Goal: Task Accomplishment & Management: Manage account settings

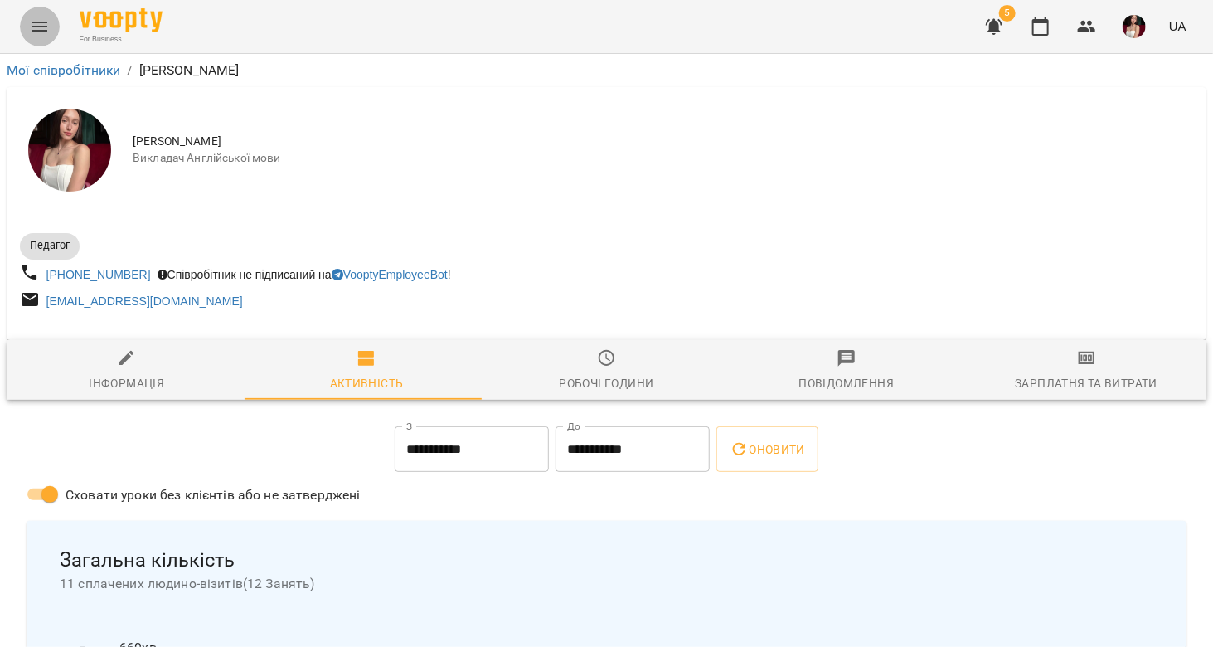
click at [37, 27] on icon "Menu" at bounding box center [40, 27] width 20 height 20
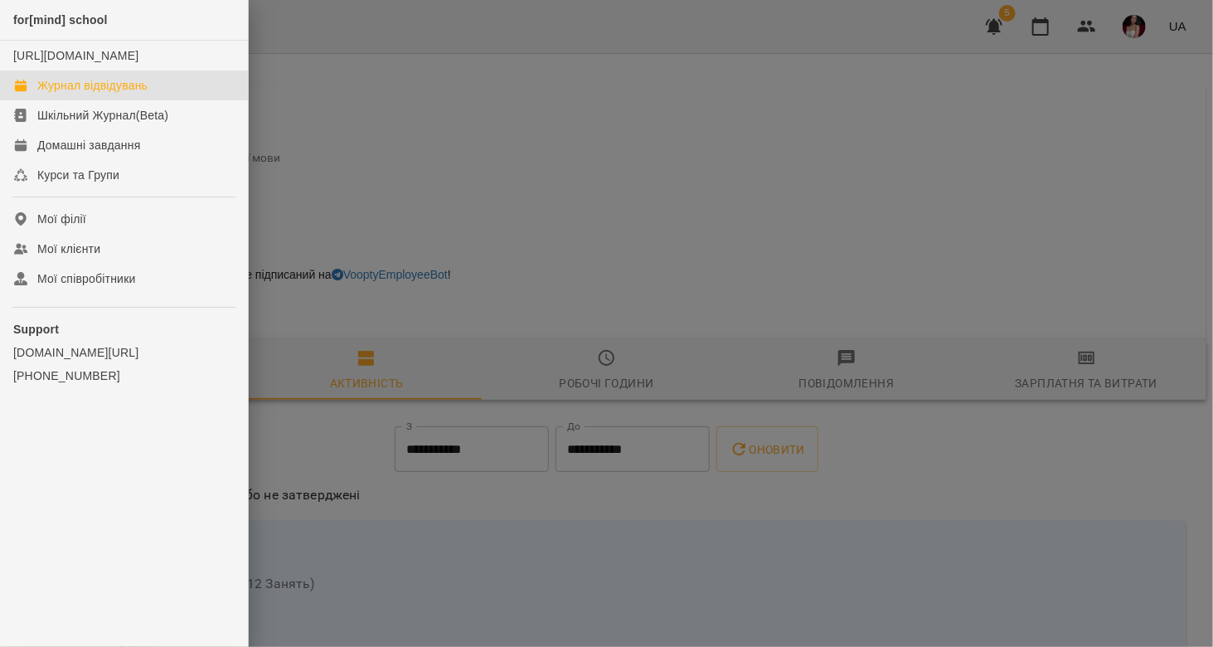
click at [74, 94] on div "Журнал відвідувань" at bounding box center [92, 85] width 110 height 17
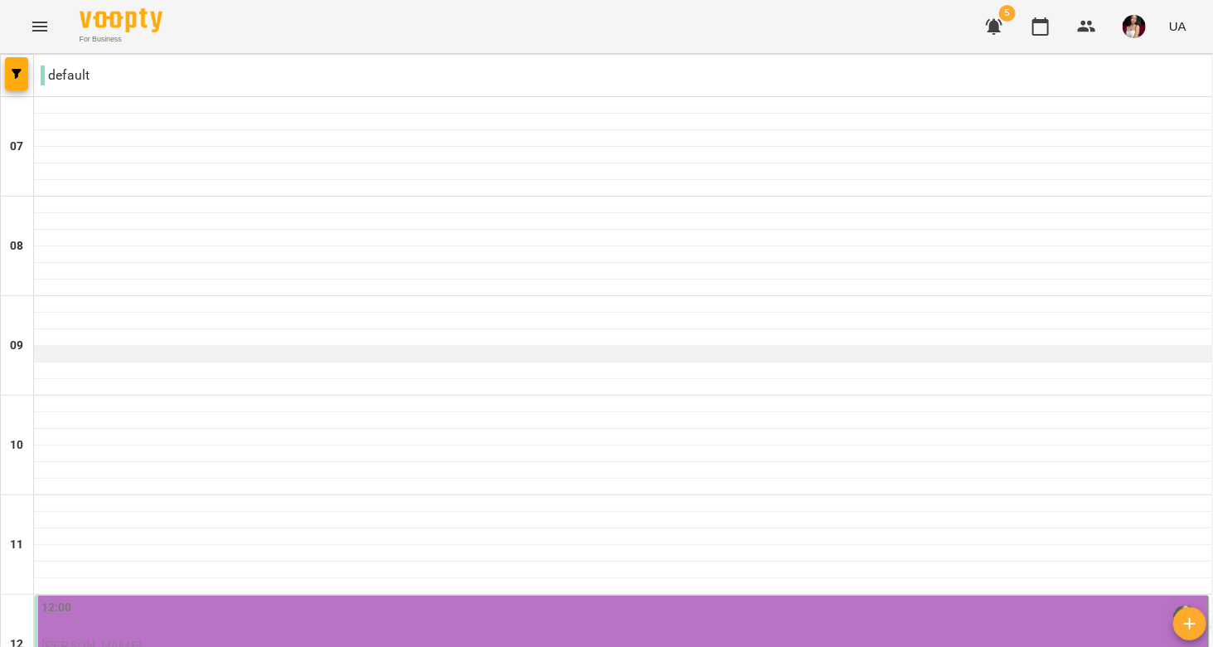
scroll to position [383, 0]
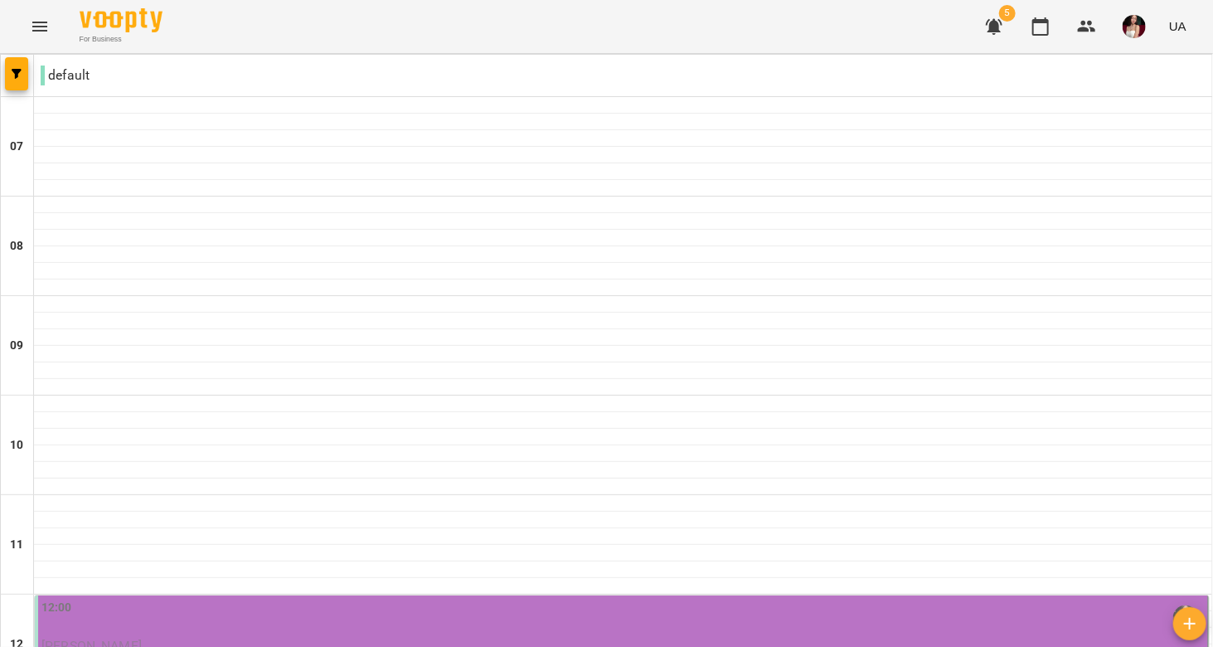
click at [507, 638] on p "[PERSON_NAME]" at bounding box center [622, 645] width 1163 height 14
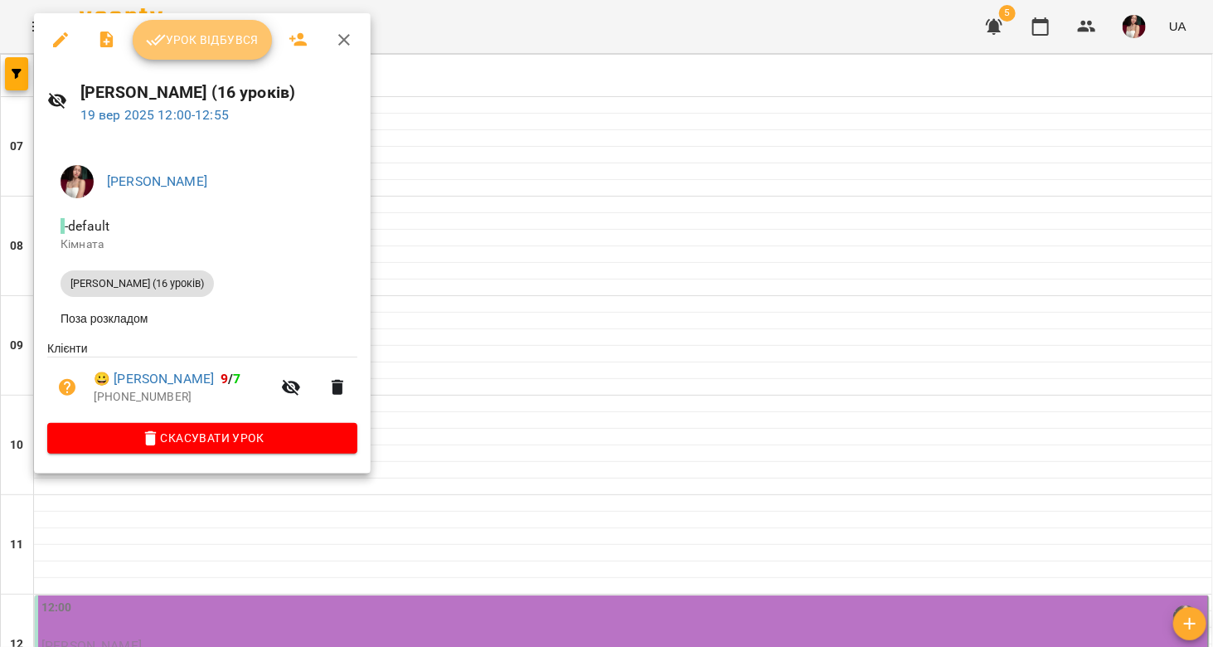
click at [239, 52] on button "Урок відбувся" at bounding box center [202, 40] width 139 height 40
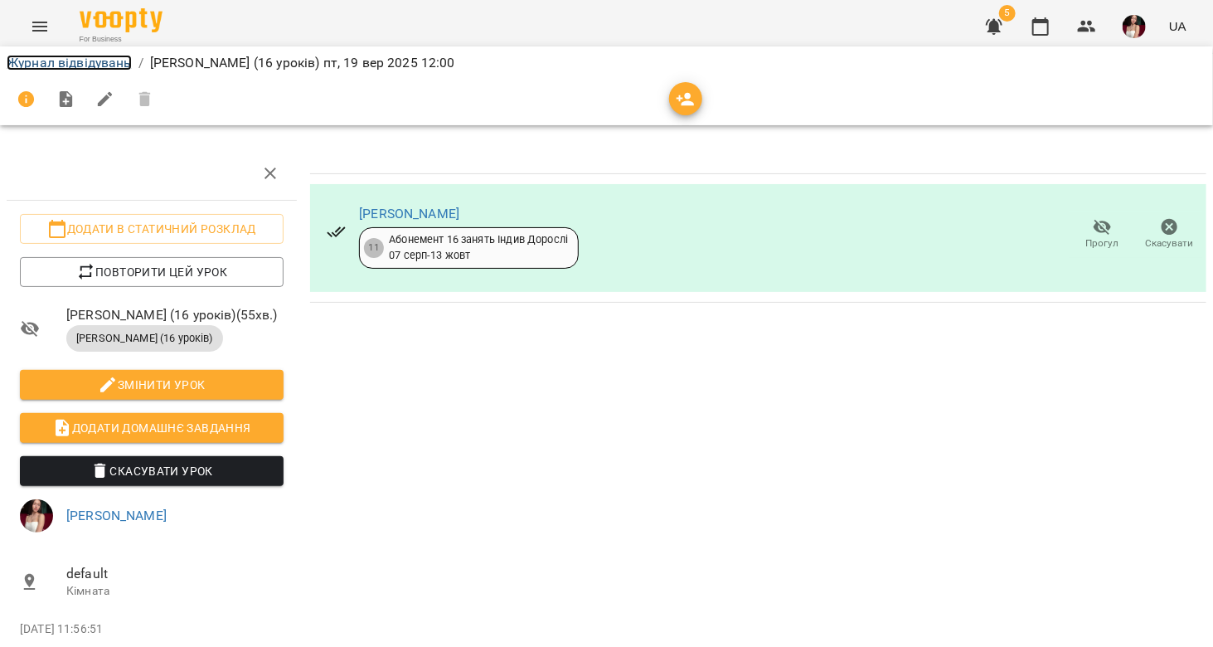
click at [107, 59] on link "Журнал відвідувань" at bounding box center [69, 63] width 125 height 16
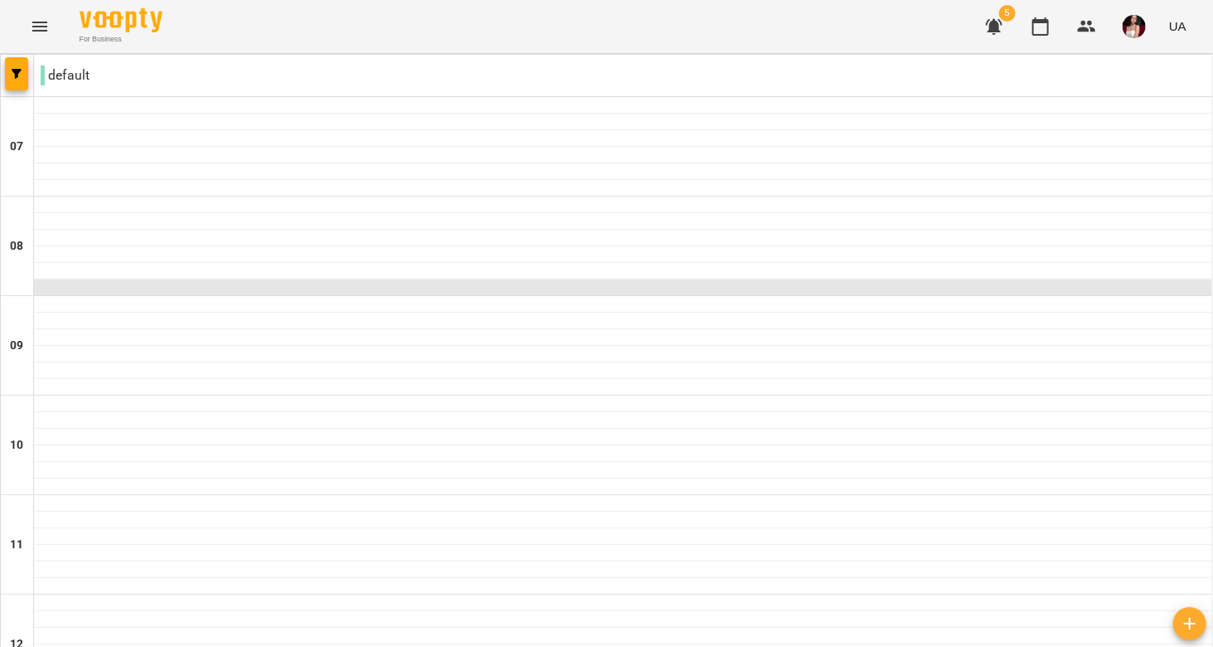
scroll to position [499, 0]
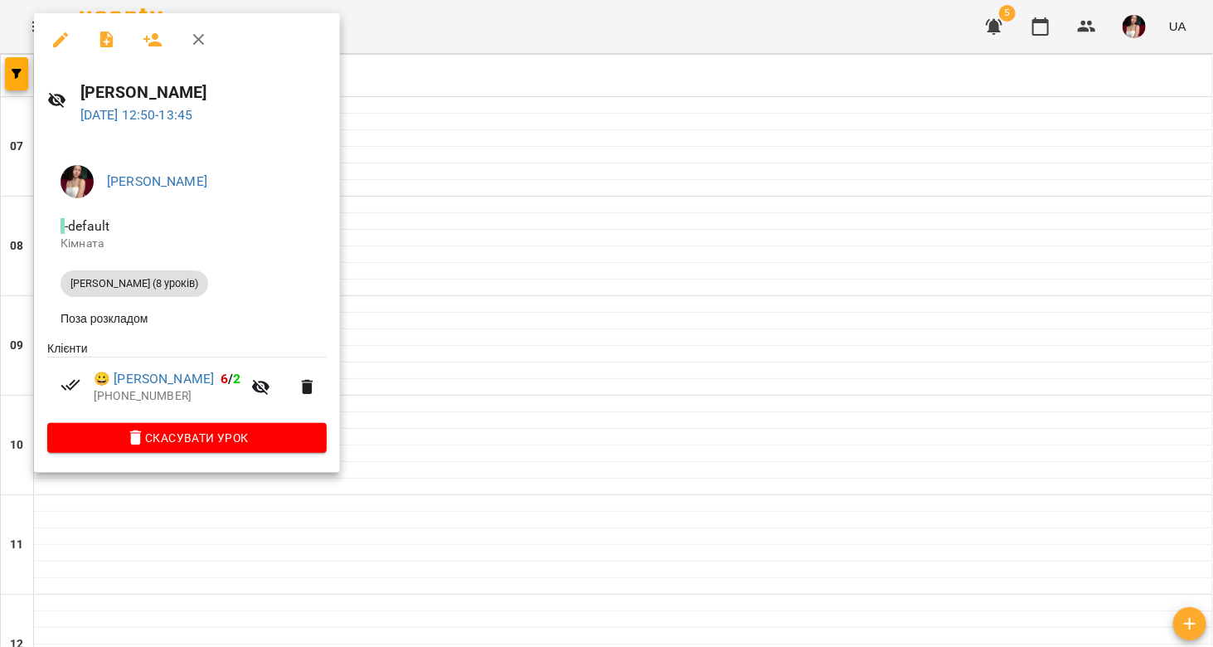
click at [472, 414] on div at bounding box center [606, 323] width 1213 height 647
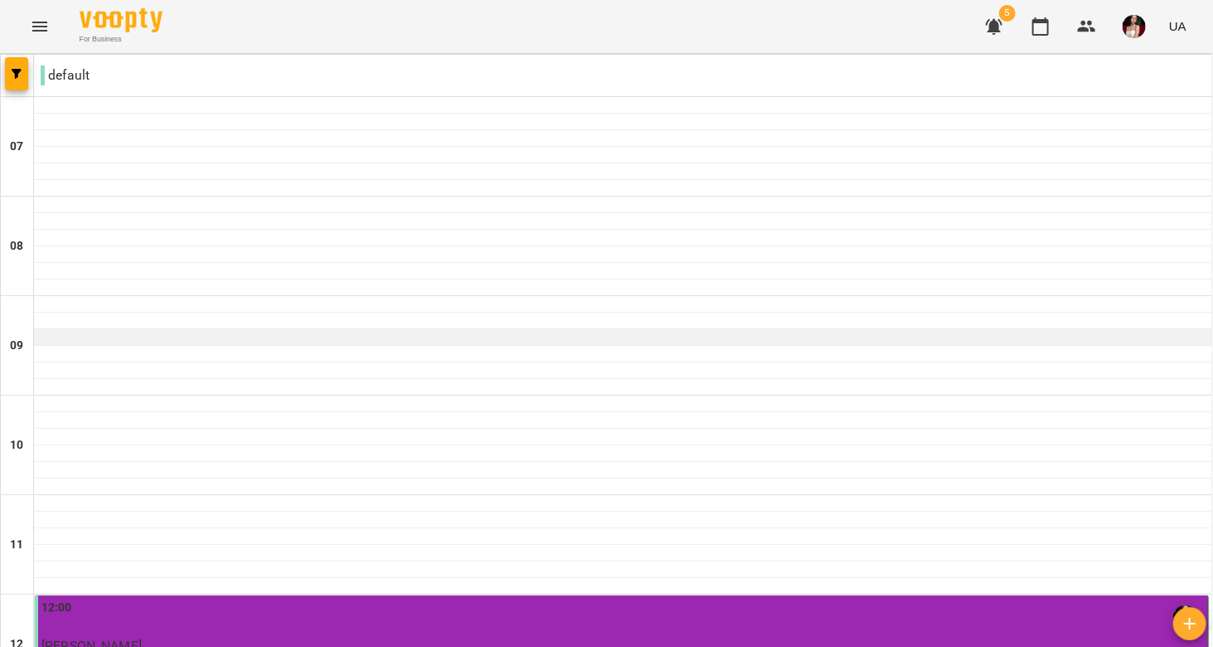
scroll to position [379, 0]
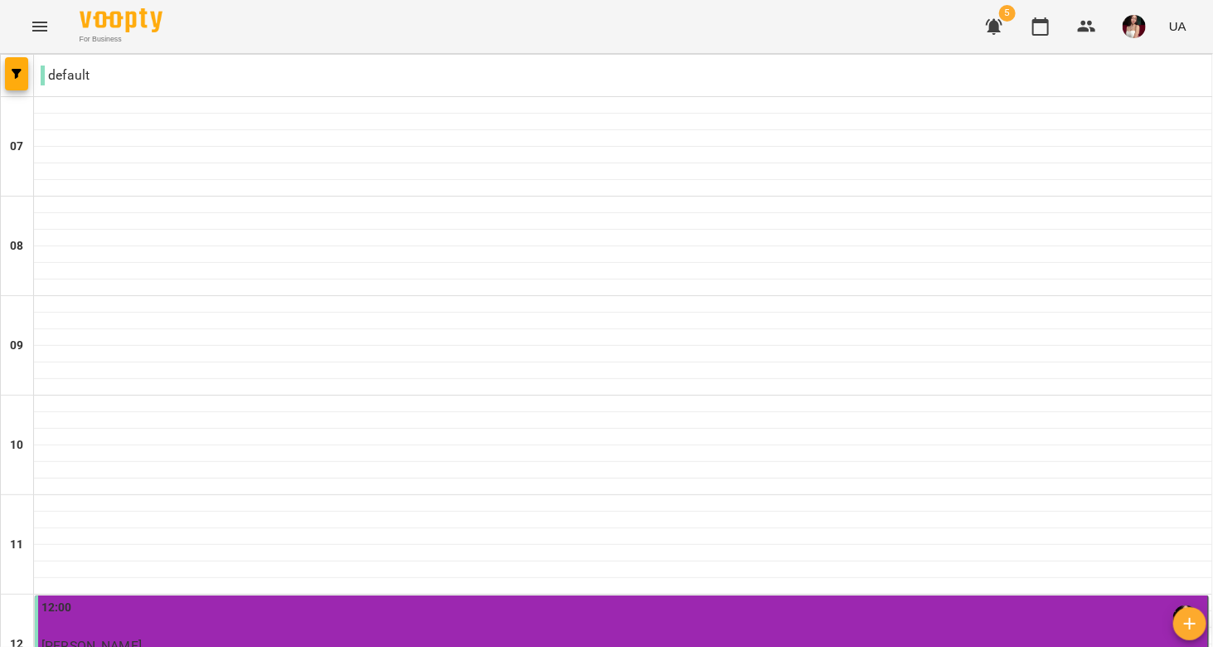
click at [442, 638] on p "[PERSON_NAME]" at bounding box center [622, 645] width 1163 height 14
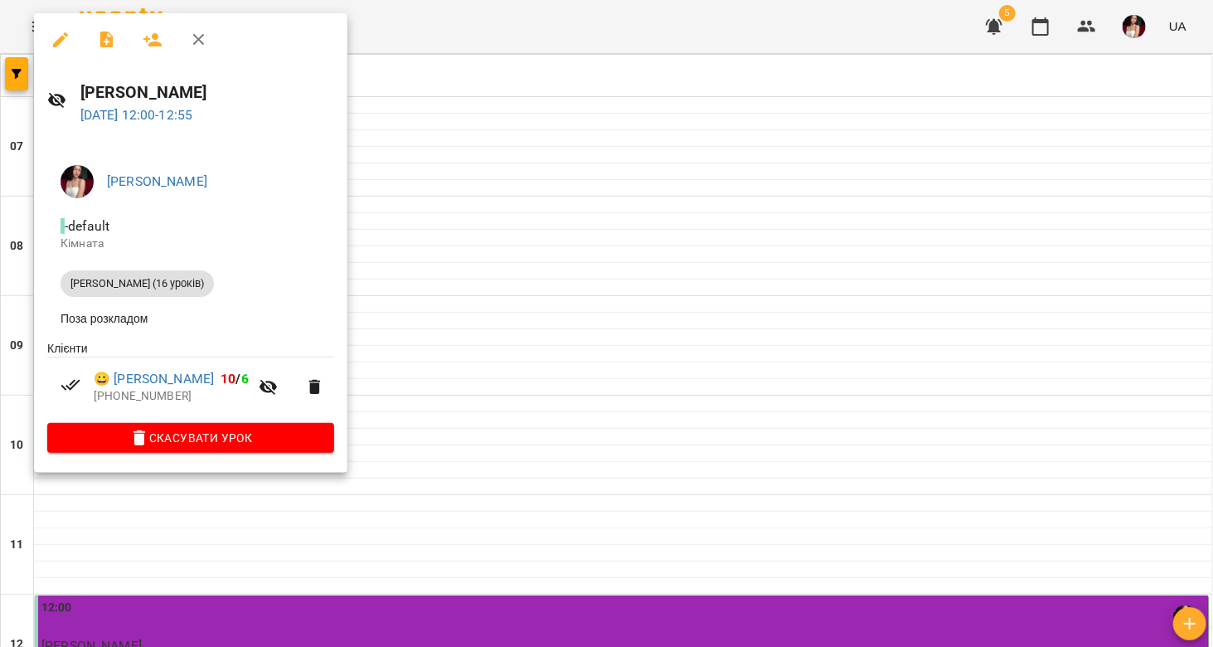
click at [615, 423] on div at bounding box center [606, 323] width 1213 height 647
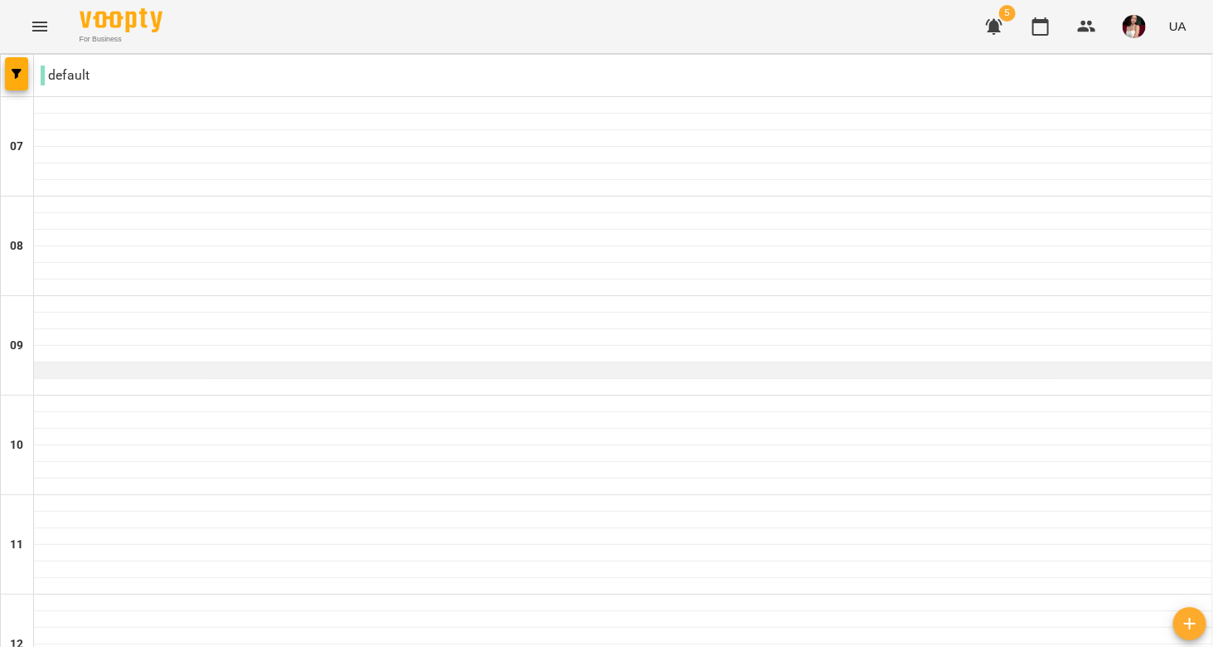
scroll to position [350, 0]
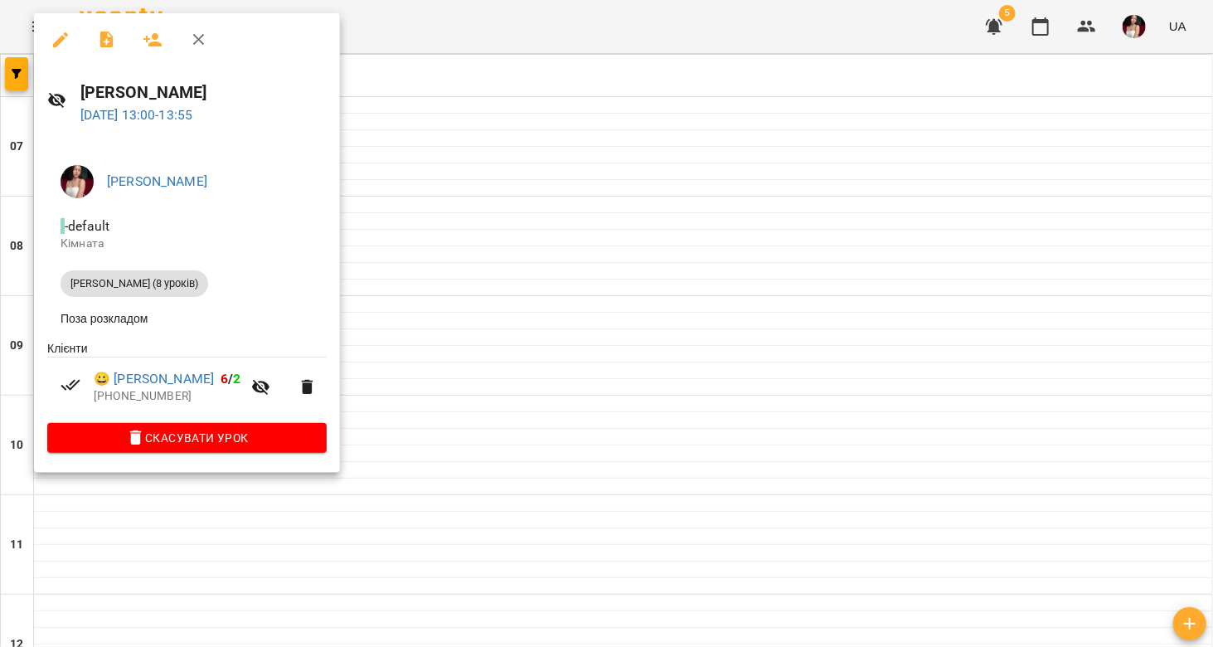
click at [573, 279] on div at bounding box center [606, 323] width 1213 height 647
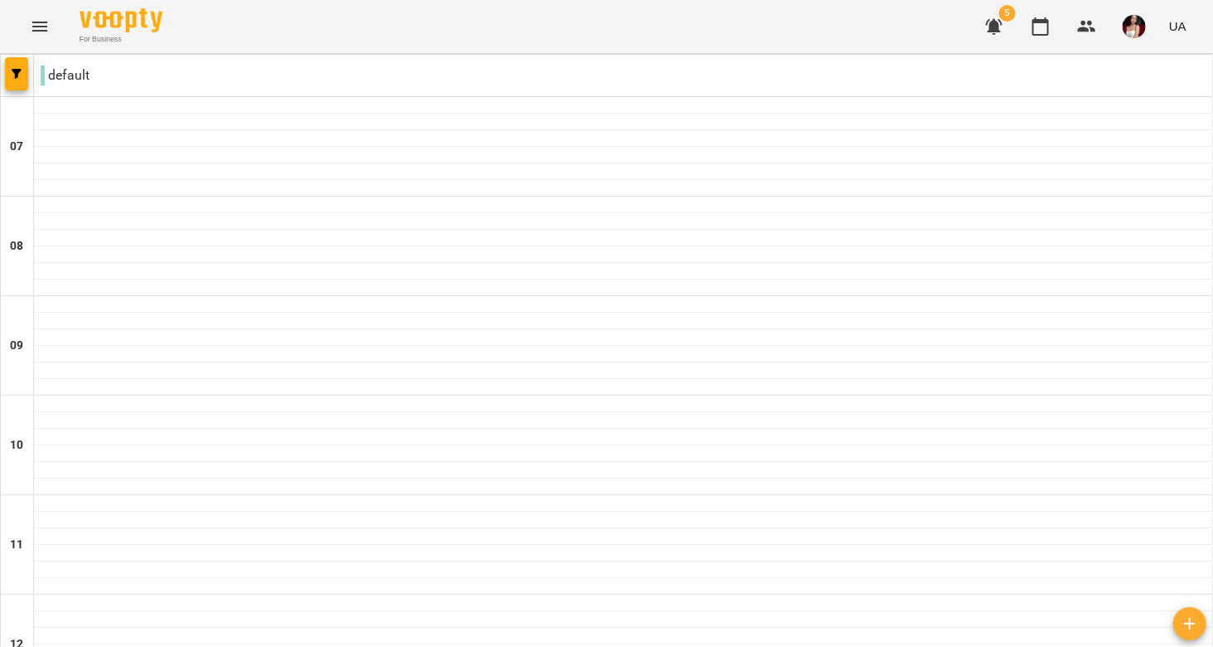
scroll to position [453, 0]
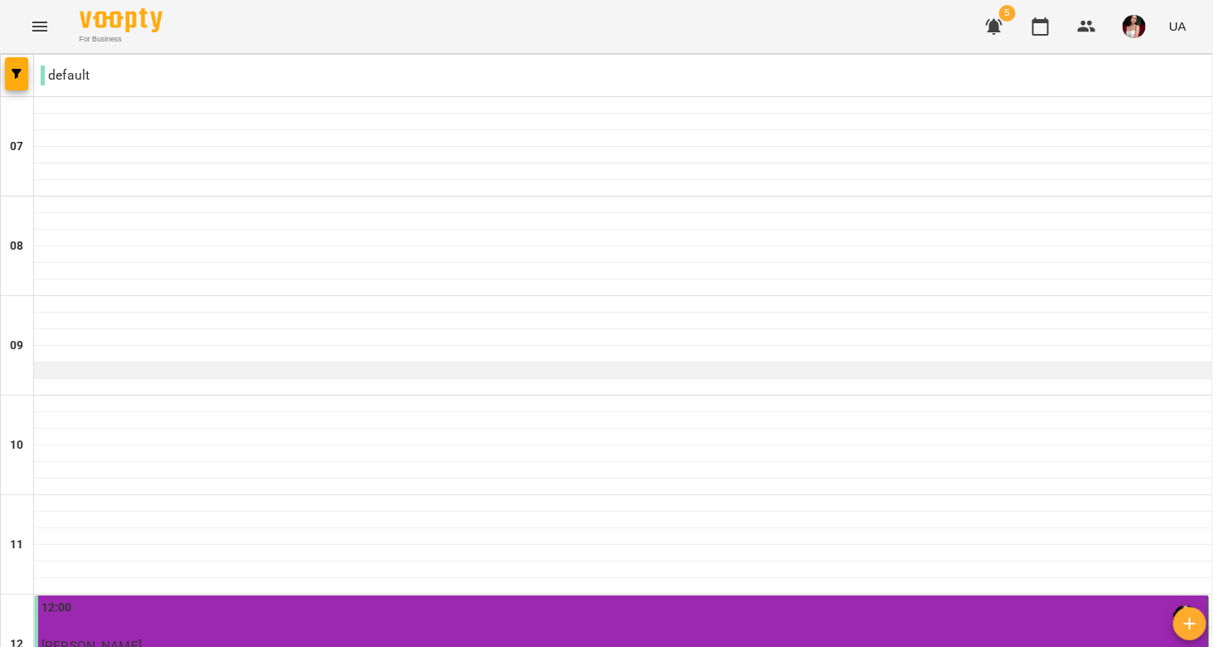
scroll to position [465, 0]
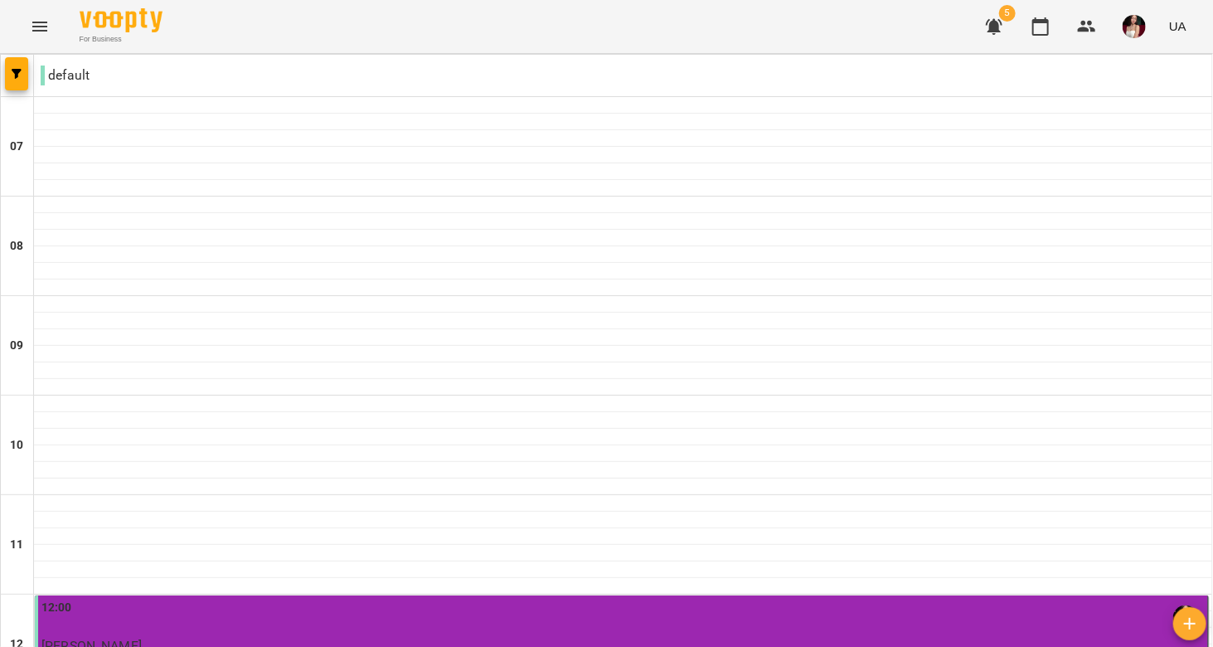
click at [542, 599] on div "12:00 [PERSON_NAME] [PERSON_NAME] (16 уроків)" at bounding box center [622, 634] width 1163 height 70
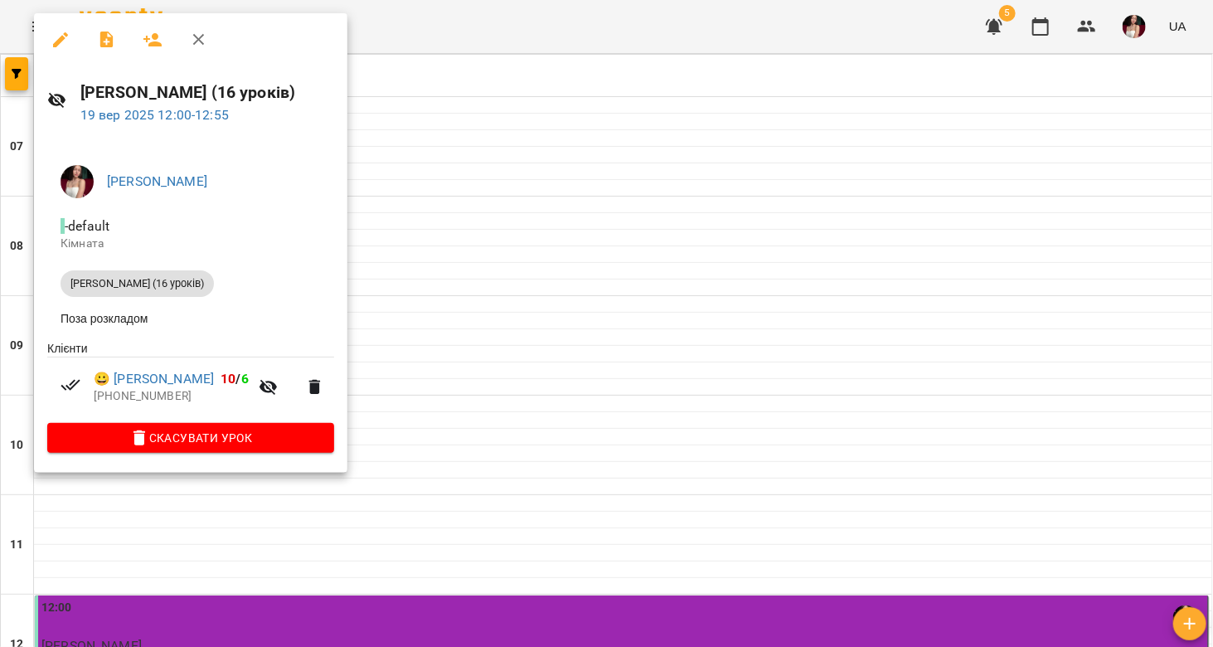
click at [473, 380] on div at bounding box center [606, 323] width 1213 height 647
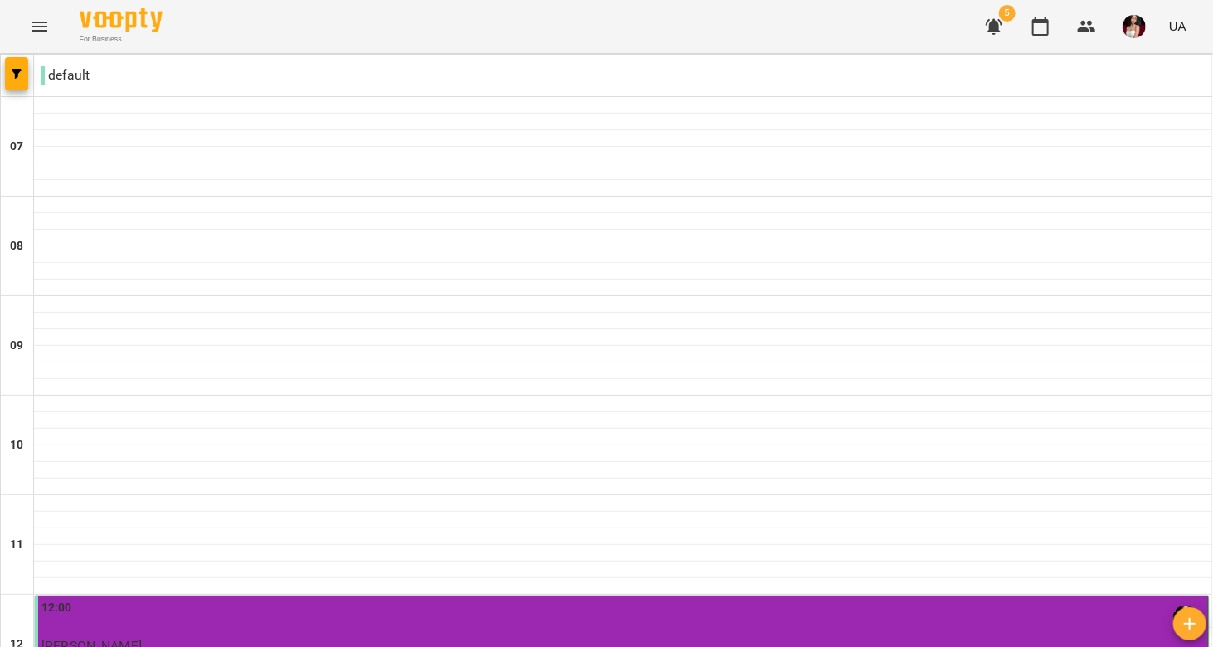
scroll to position [348, 0]
click at [1136, 28] on img "button" at bounding box center [1133, 26] width 23 height 23
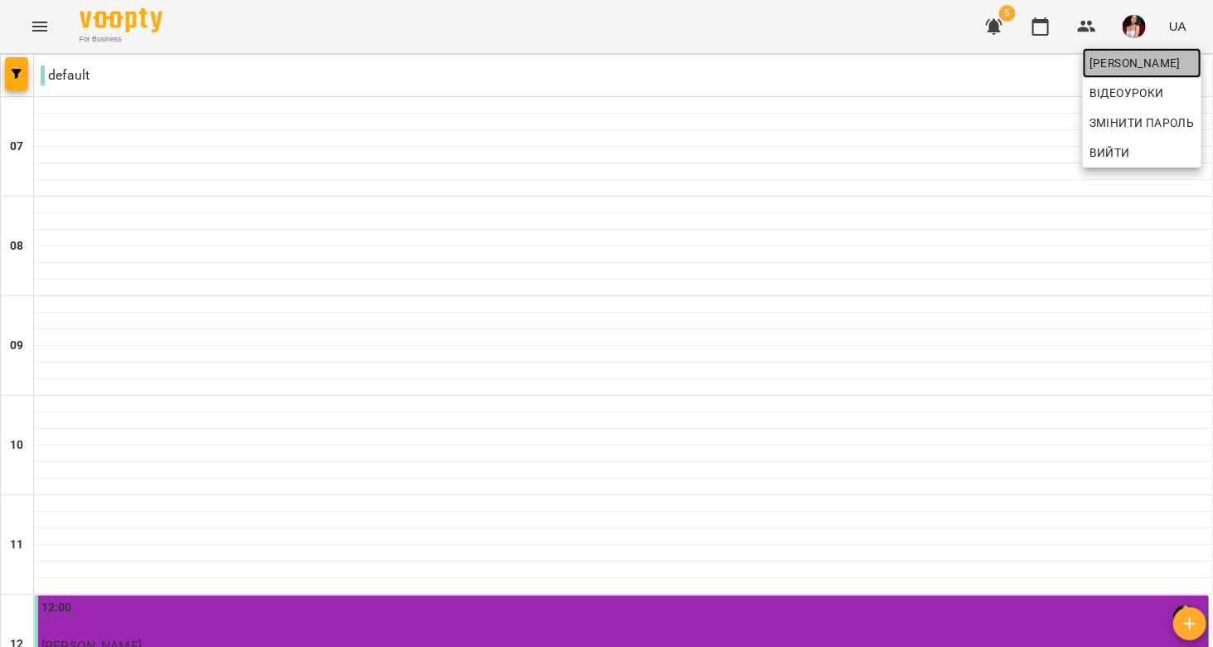
click at [1121, 65] on span "[PERSON_NAME]" at bounding box center [1141, 63] width 105 height 20
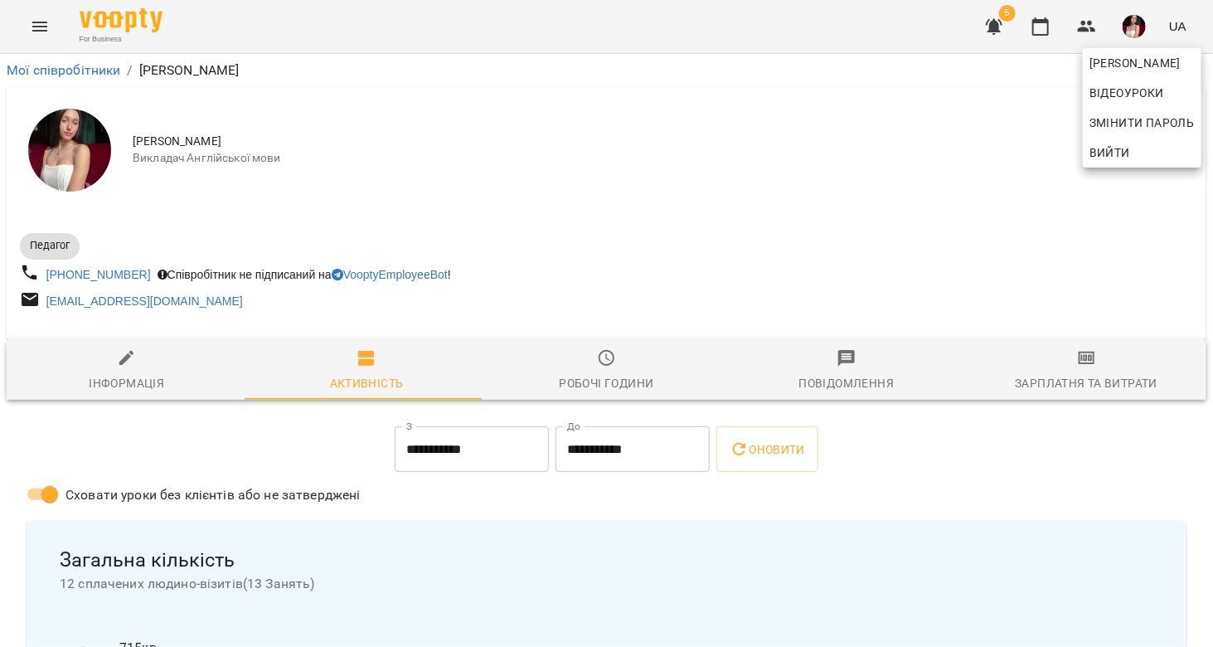
click at [806, 449] on div at bounding box center [606, 323] width 1213 height 647
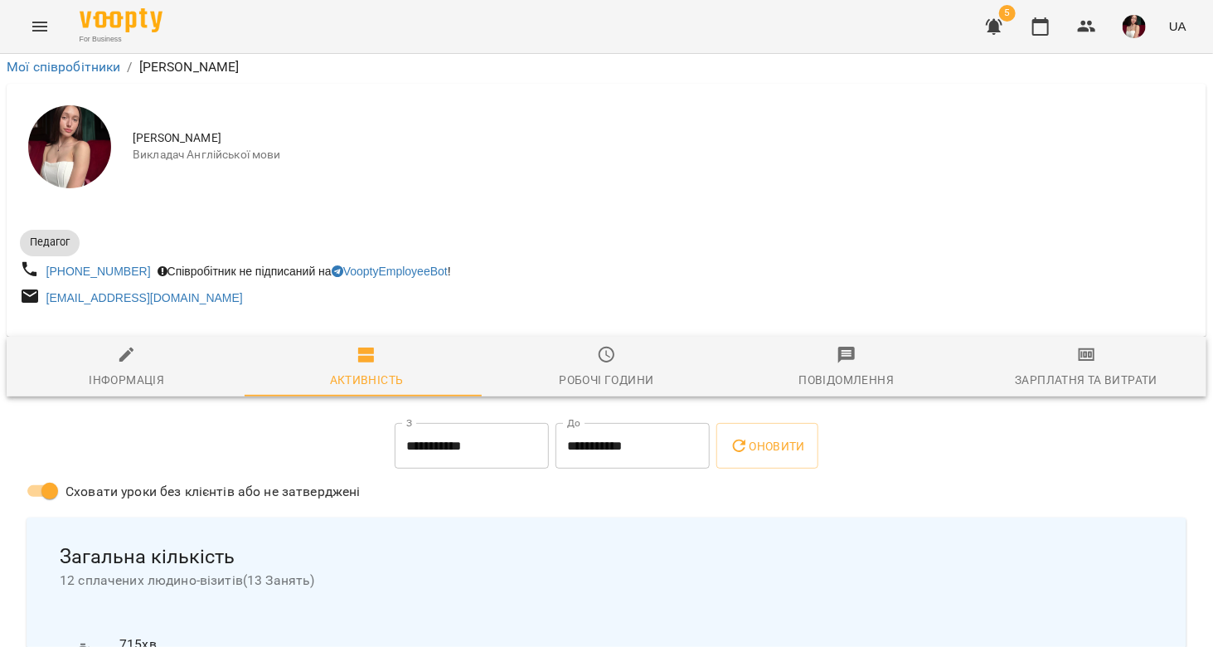
scroll to position [446, 0]
